Goal: Navigation & Orientation: Find specific page/section

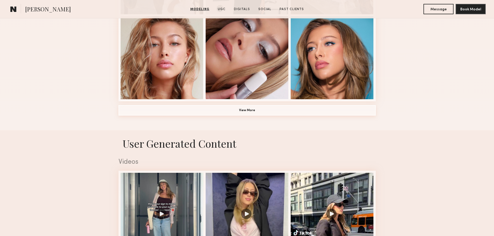
scroll to position [380, 0]
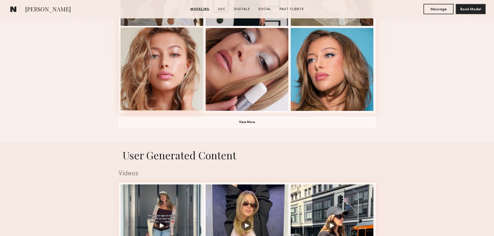
click at [175, 87] on div at bounding box center [161, 68] width 83 height 83
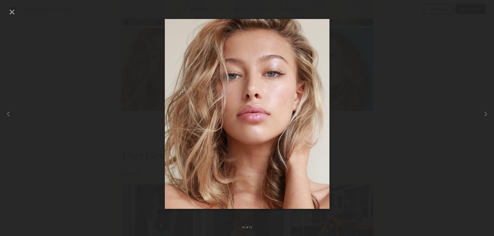
click at [375, 103] on div at bounding box center [247, 113] width 494 height 211
click at [13, 13] on div at bounding box center [12, 12] width 8 height 8
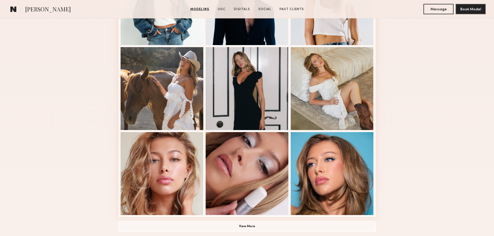
scroll to position [345, 0]
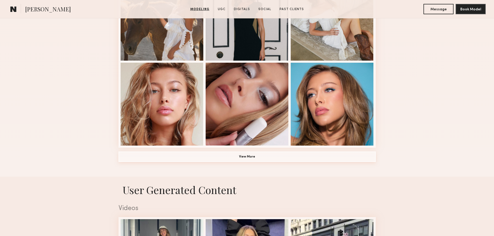
click at [253, 157] on button "View More" at bounding box center [246, 157] width 257 height 10
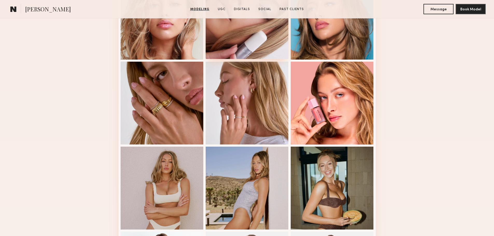
scroll to position [518, 0]
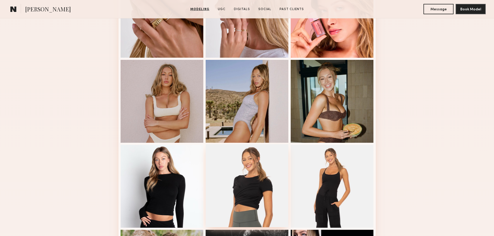
click at [259, 175] on div at bounding box center [246, 185] width 83 height 83
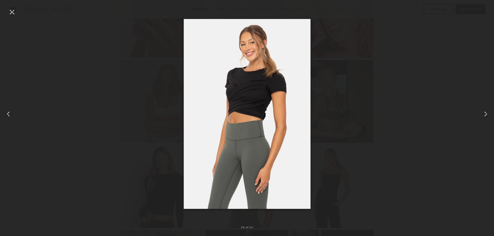
click at [323, 131] on div at bounding box center [247, 113] width 494 height 211
drag, startPoint x: 12, startPoint y: 13, endPoint x: 15, endPoint y: 16, distance: 3.7
click at [12, 13] on div at bounding box center [12, 12] width 8 height 8
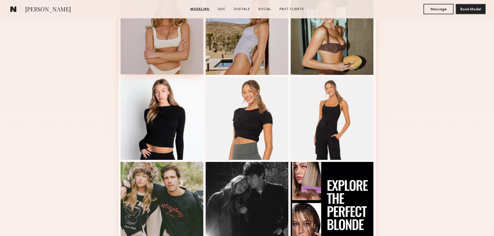
scroll to position [587, 0]
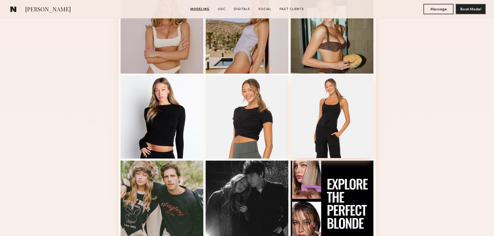
click at [351, 107] on div at bounding box center [331, 116] width 83 height 83
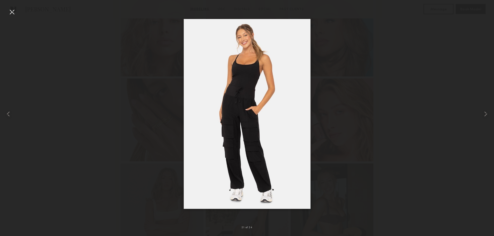
scroll to position [311, 0]
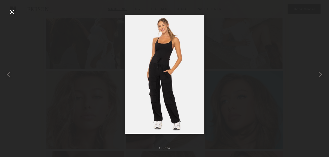
click at [11, 12] on div at bounding box center [12, 12] width 8 height 8
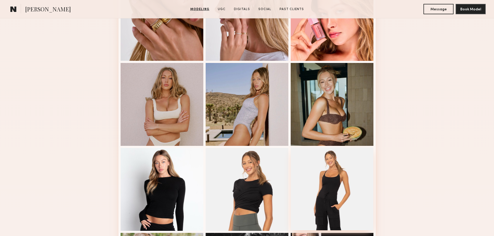
scroll to position [553, 0]
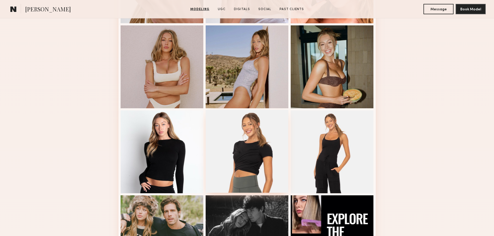
click at [256, 137] on div at bounding box center [246, 151] width 83 height 83
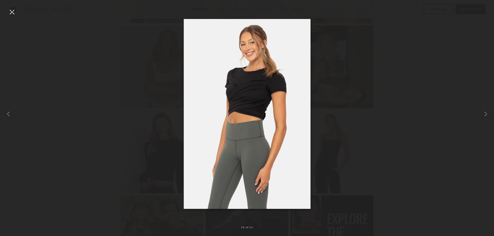
click at [9, 11] on div at bounding box center [12, 12] width 8 height 8
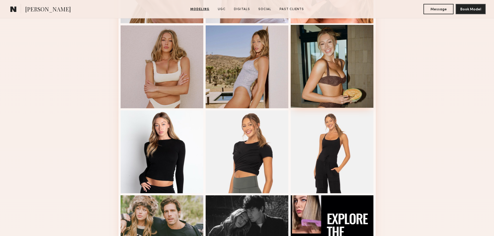
click at [338, 55] on div at bounding box center [331, 66] width 83 height 83
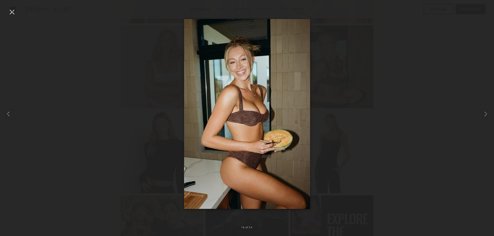
click at [9, 11] on div at bounding box center [12, 12] width 8 height 8
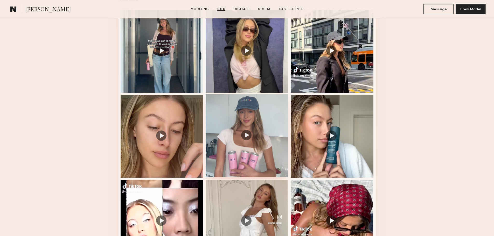
scroll to position [864, 0]
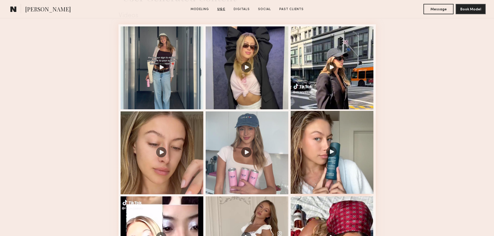
click at [331, 155] on div at bounding box center [331, 152] width 83 height 83
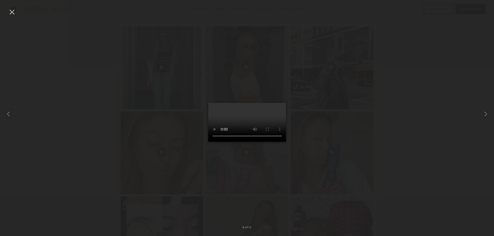
click at [13, 8] on div at bounding box center [12, 12] width 8 height 8
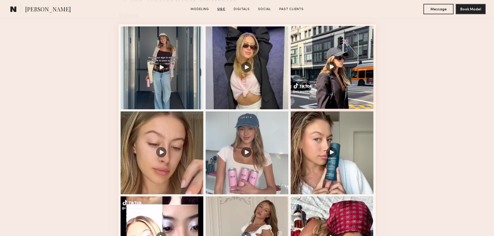
click at [335, 77] on div at bounding box center [331, 67] width 83 height 83
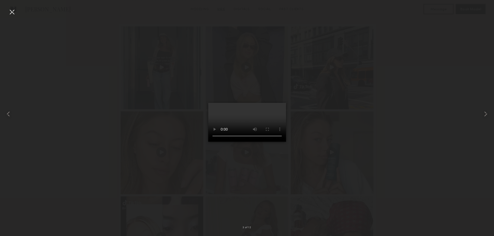
click at [12, 11] on div at bounding box center [12, 12] width 8 height 8
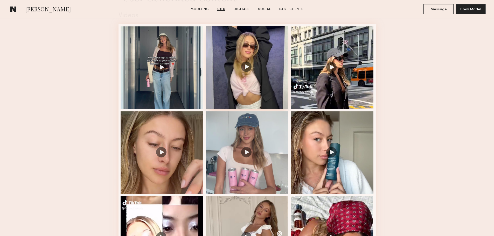
click at [249, 81] on div at bounding box center [246, 67] width 83 height 83
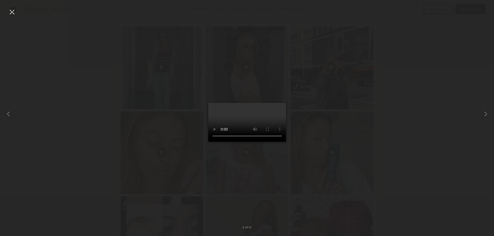
click at [14, 11] on div at bounding box center [12, 12] width 8 height 8
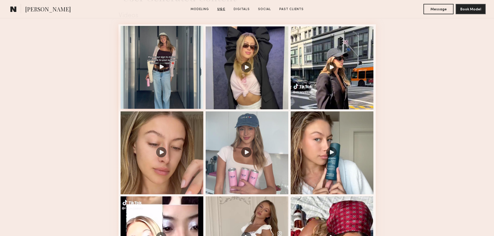
click at [172, 74] on div at bounding box center [161, 67] width 83 height 83
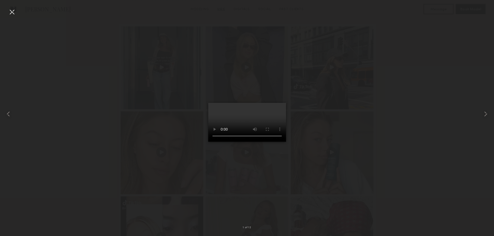
click at [9, 11] on div at bounding box center [12, 12] width 8 height 8
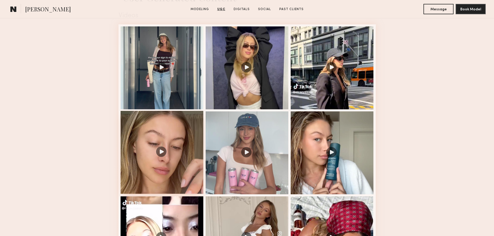
click at [180, 154] on div at bounding box center [161, 152] width 83 height 83
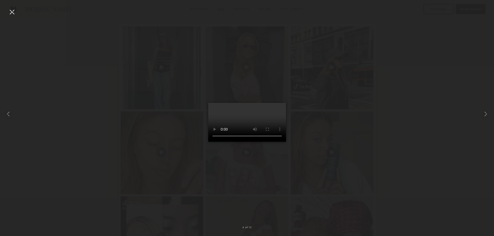
click at [11, 10] on div at bounding box center [12, 12] width 8 height 8
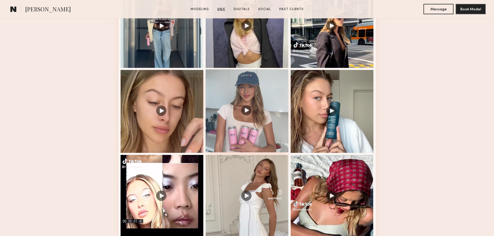
scroll to position [933, 0]
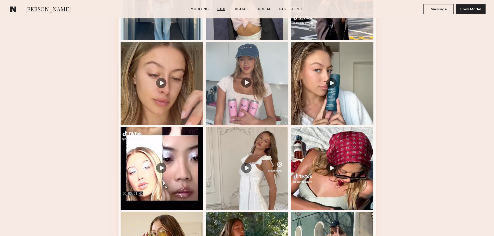
click at [242, 104] on div at bounding box center [246, 83] width 83 height 83
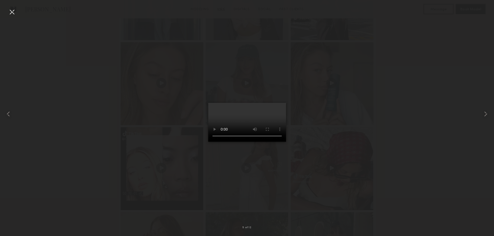
click at [12, 12] on div at bounding box center [12, 12] width 8 height 8
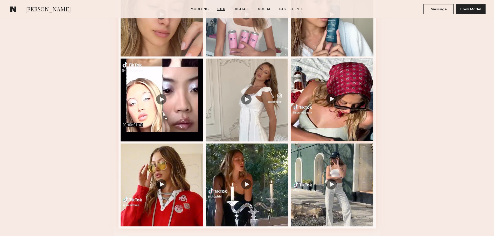
scroll to position [1002, 0]
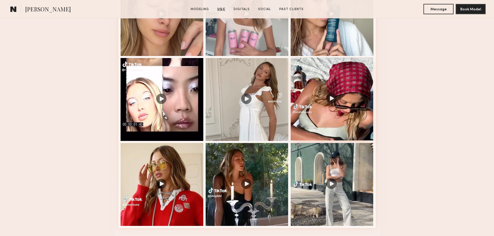
click at [337, 112] on div at bounding box center [331, 99] width 83 height 83
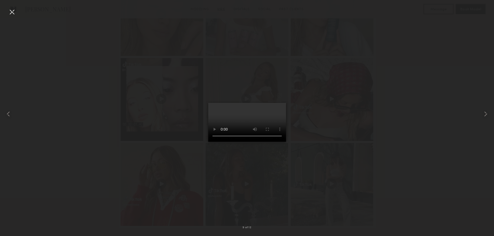
click at [12, 12] on div at bounding box center [12, 12] width 8 height 8
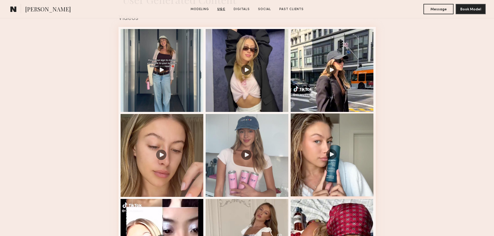
scroll to position [795, 0]
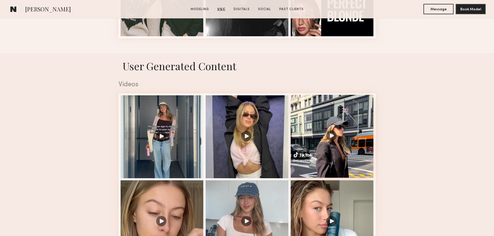
click at [306, 138] on div at bounding box center [331, 136] width 83 height 83
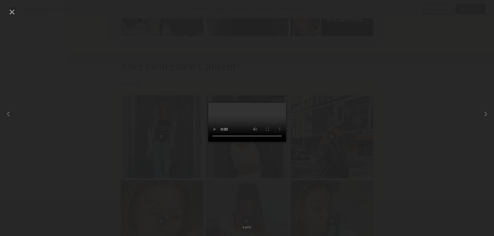
click at [11, 12] on div at bounding box center [12, 12] width 8 height 8
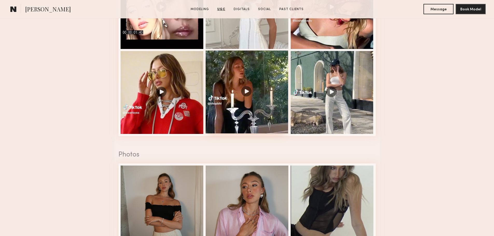
scroll to position [1106, 0]
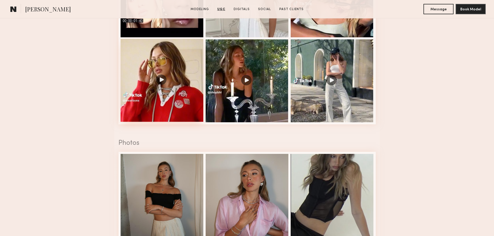
click at [183, 96] on div at bounding box center [161, 80] width 83 height 83
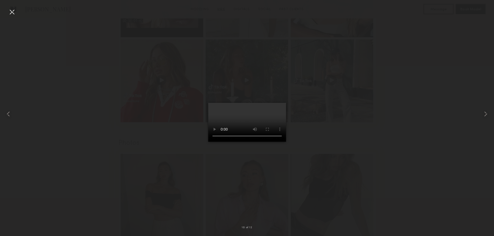
click at [13, 11] on div at bounding box center [12, 12] width 8 height 8
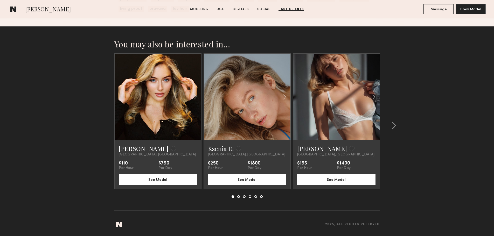
scroll to position [2121, 0]
click at [363, 70] on div at bounding box center [365, 97] width 29 height 87
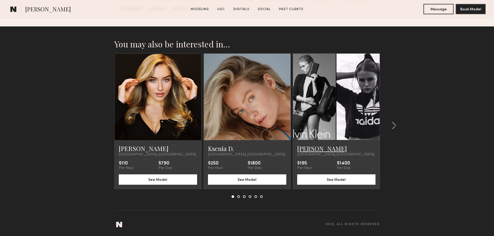
click at [307, 147] on link "[PERSON_NAME]" at bounding box center [322, 148] width 50 height 8
